Goal: Task Accomplishment & Management: Use online tool/utility

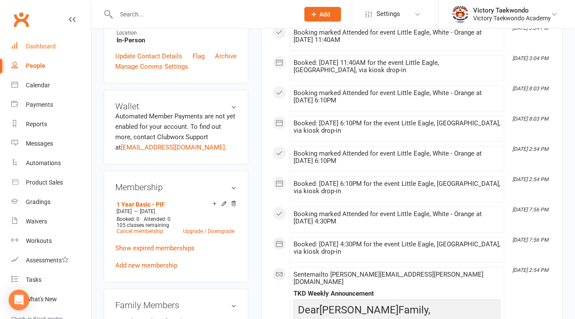
click at [37, 47] on div "Dashboard" at bounding box center [41, 46] width 30 height 7
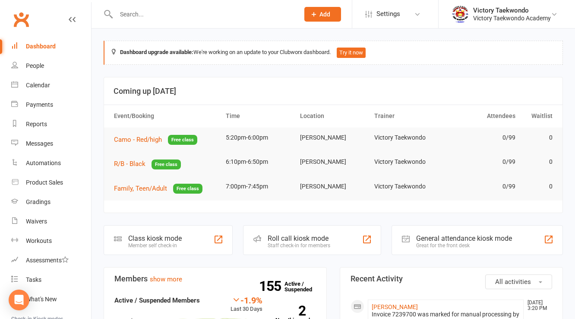
click at [158, 238] on div "Class kiosk mode" at bounding box center [155, 238] width 54 height 8
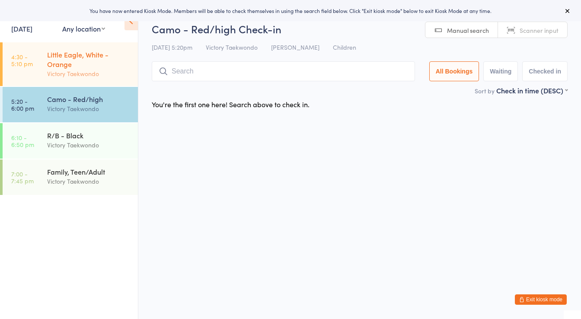
click at [85, 62] on div "Little Eagle, White - Orange" at bounding box center [88, 59] width 83 height 19
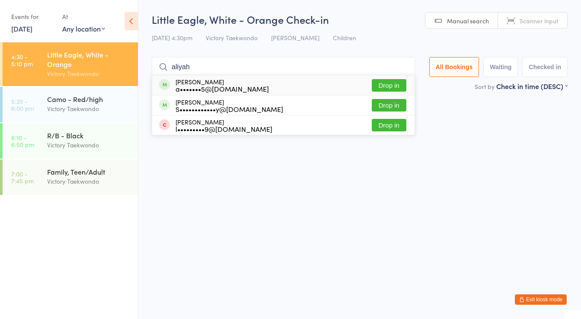
type input "aliyah"
click at [392, 83] on button "Drop in" at bounding box center [389, 85] width 35 height 13
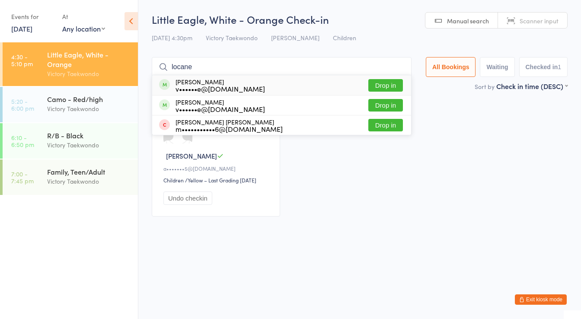
type input "locane"
click at [382, 83] on button "Drop in" at bounding box center [385, 85] width 35 height 13
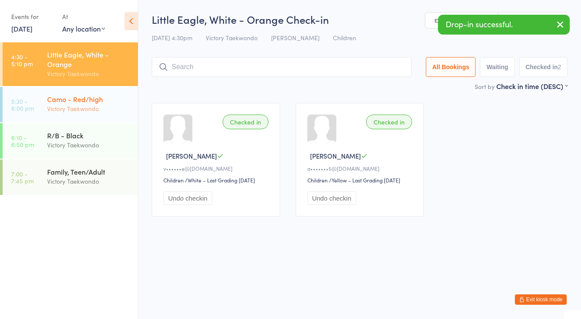
click at [73, 102] on div "Camo - Red/high" at bounding box center [88, 99] width 83 height 10
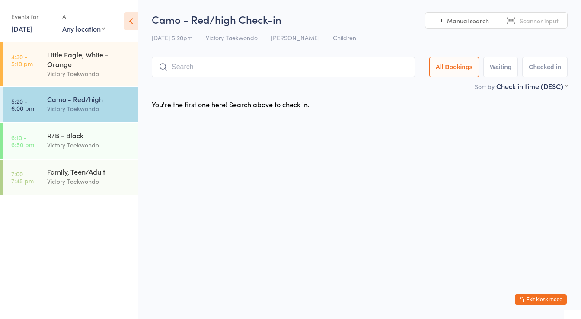
click at [88, 105] on div "Victory Taekwondo" at bounding box center [88, 109] width 83 height 10
